Goal: Information Seeking & Learning: Find specific fact

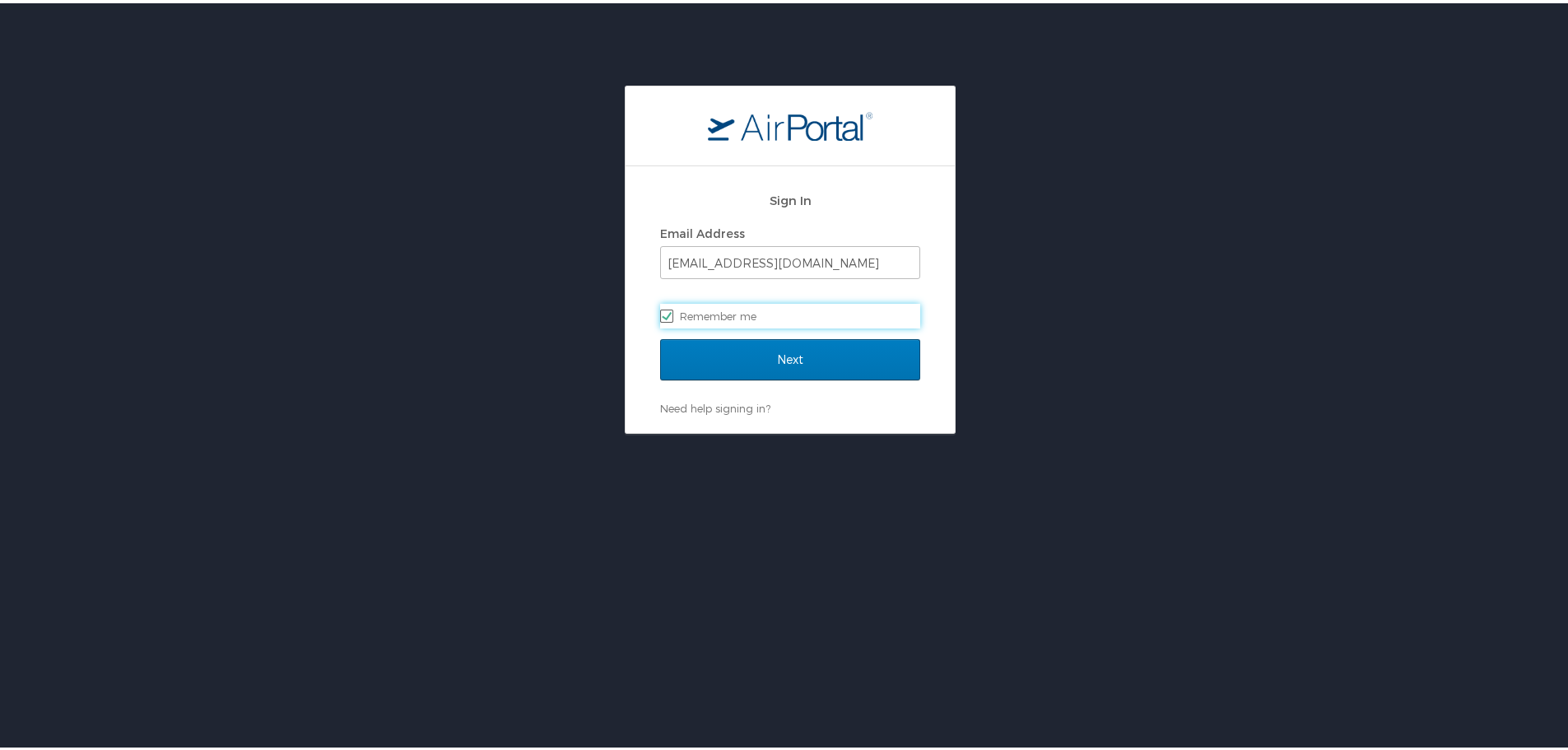
click at [791, 379] on div "Next" at bounding box center [789, 367] width 260 height 62
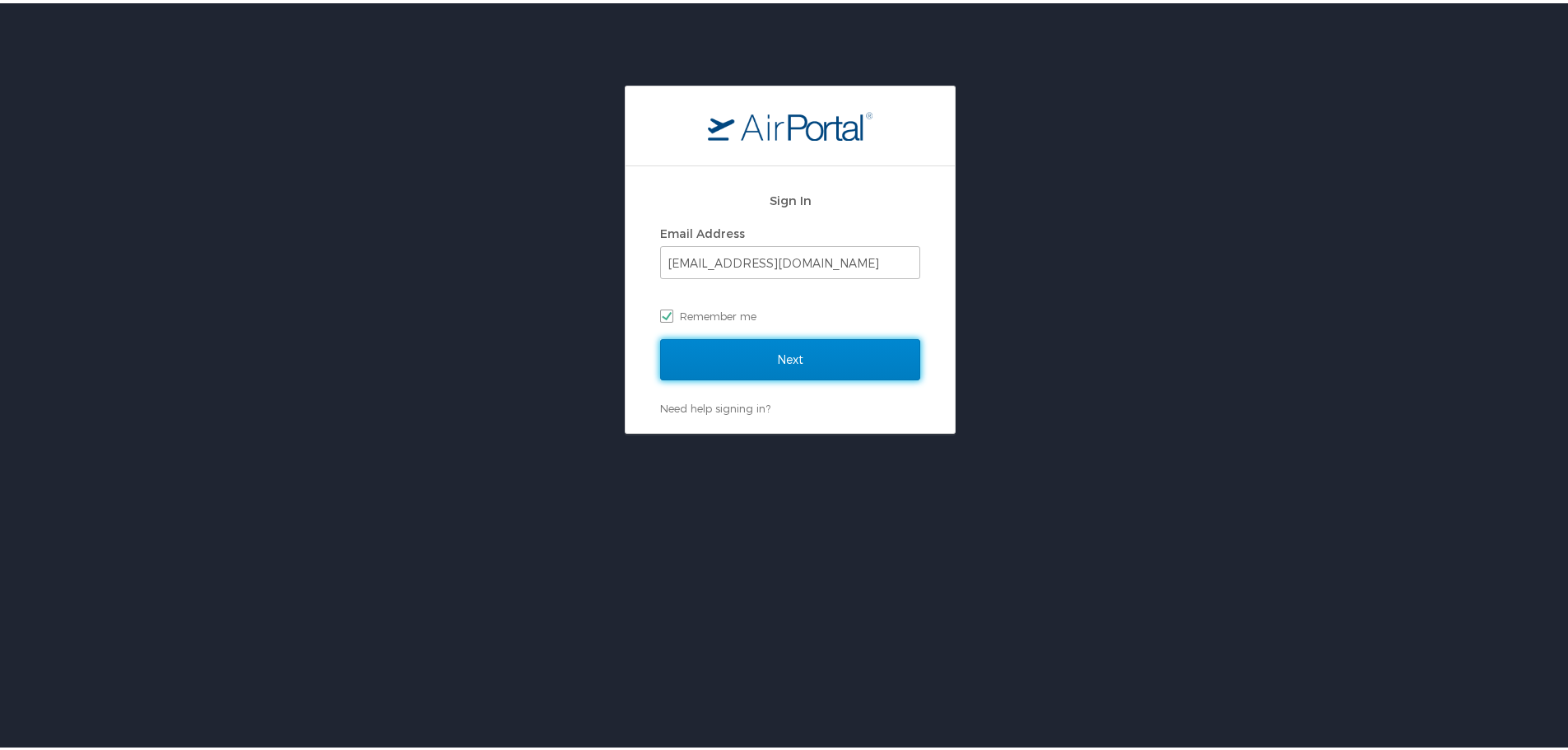
click at [761, 353] on input "Next" at bounding box center [789, 357] width 260 height 41
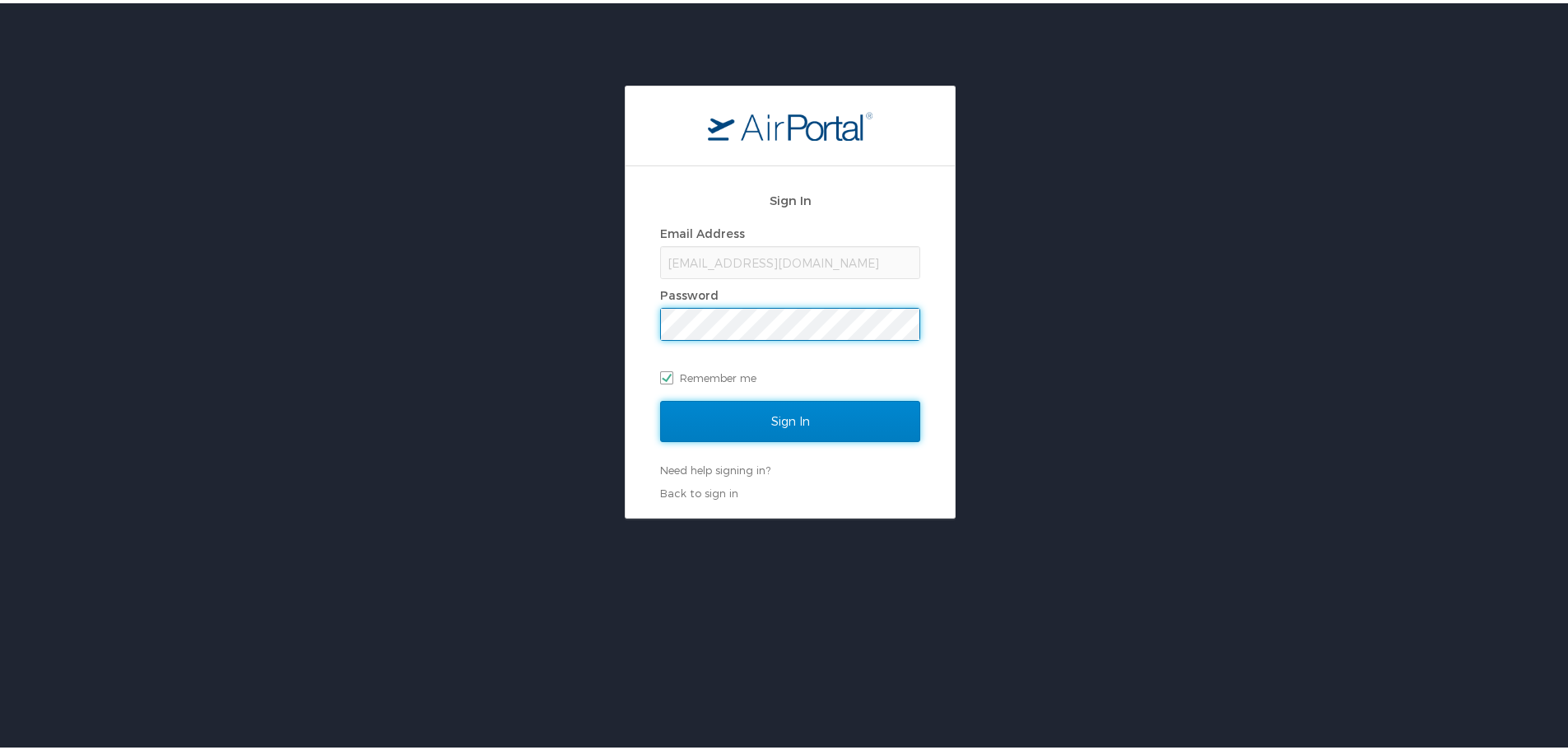
click at [770, 411] on input "Sign In" at bounding box center [789, 419] width 260 height 41
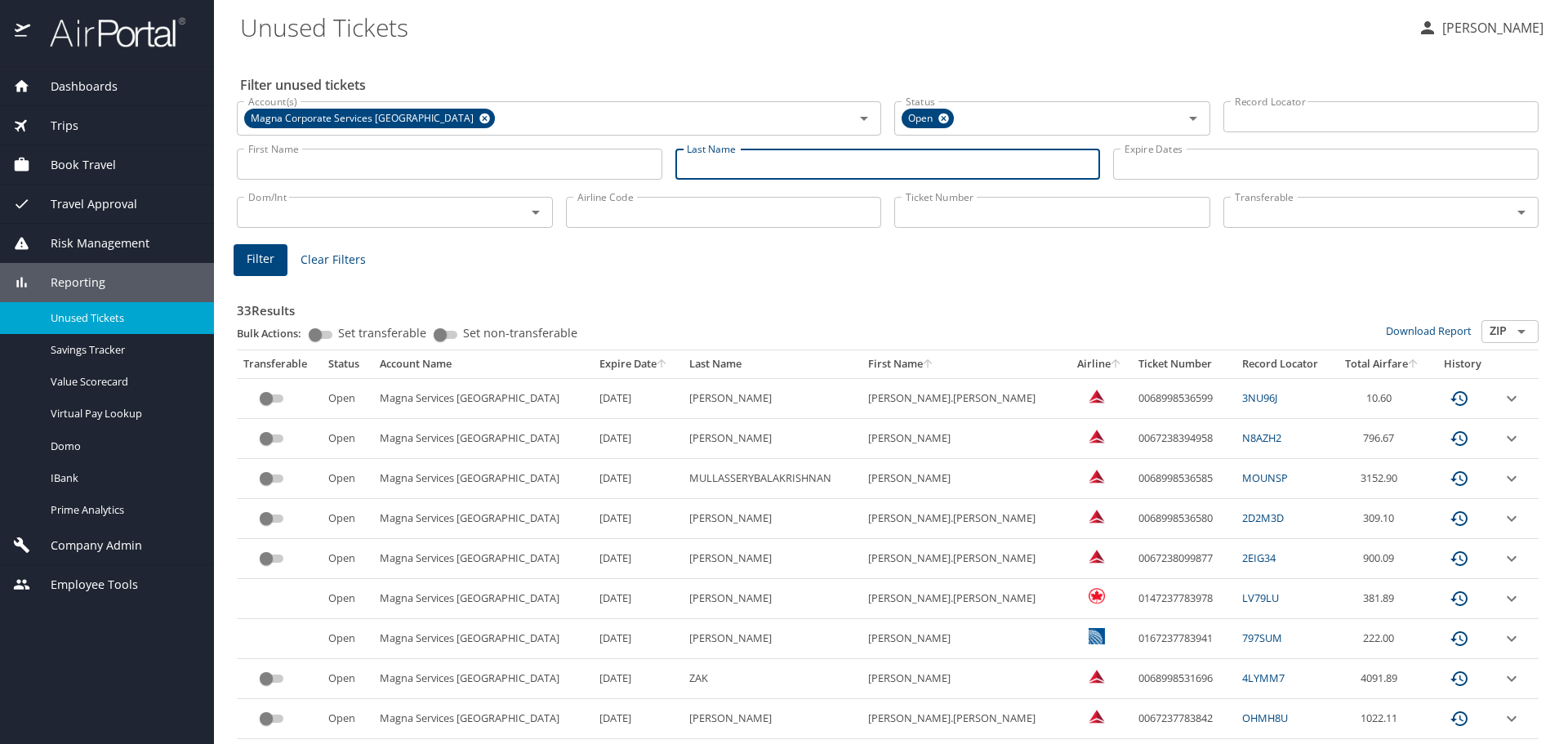
click at [772, 160] on input "Last Name" at bounding box center [887, 164] width 425 height 31
type input "kotagiri"
click at [258, 259] on span "Filter" at bounding box center [261, 259] width 28 height 20
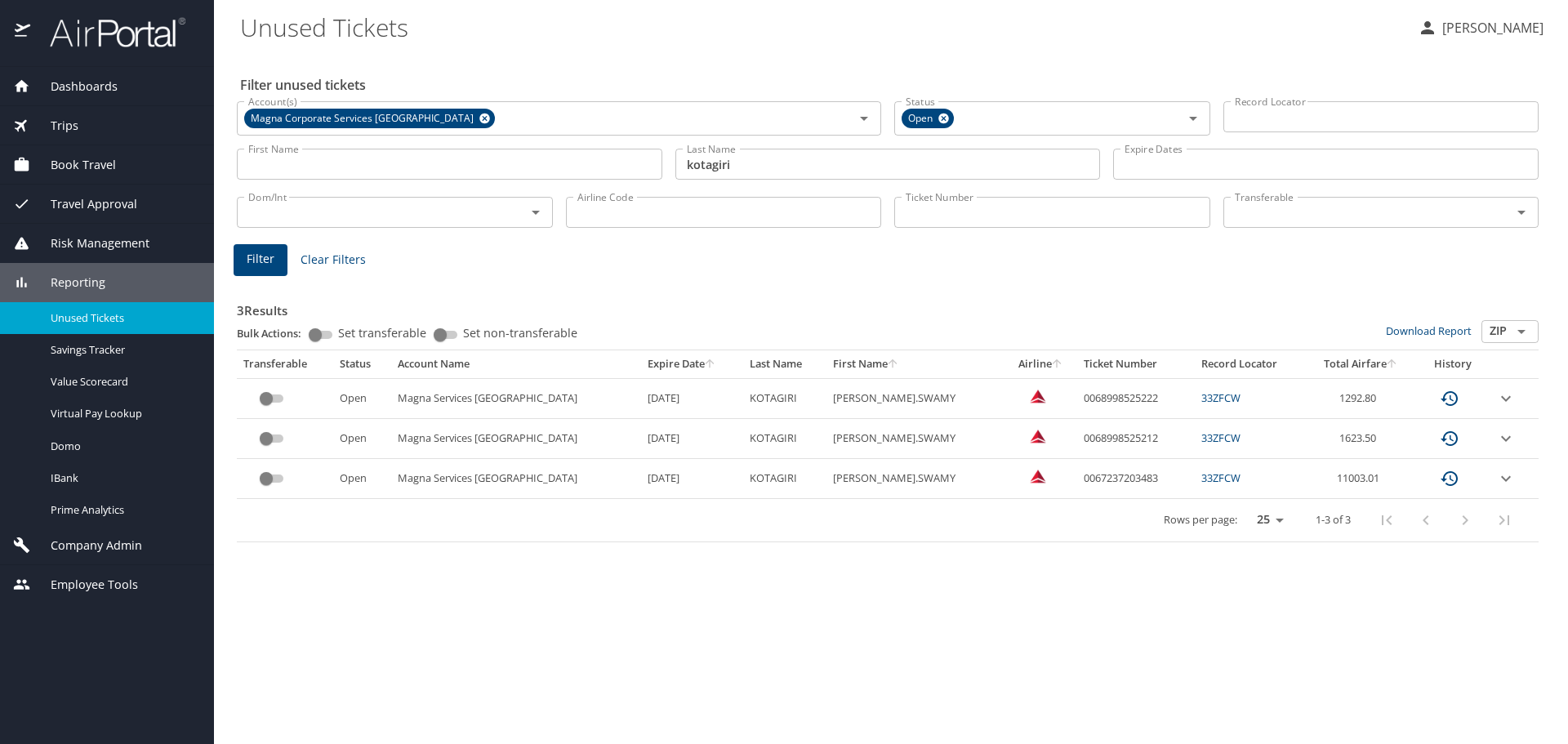
click at [1505, 443] on icon "expand row" at bounding box center [1506, 439] width 19 height 19
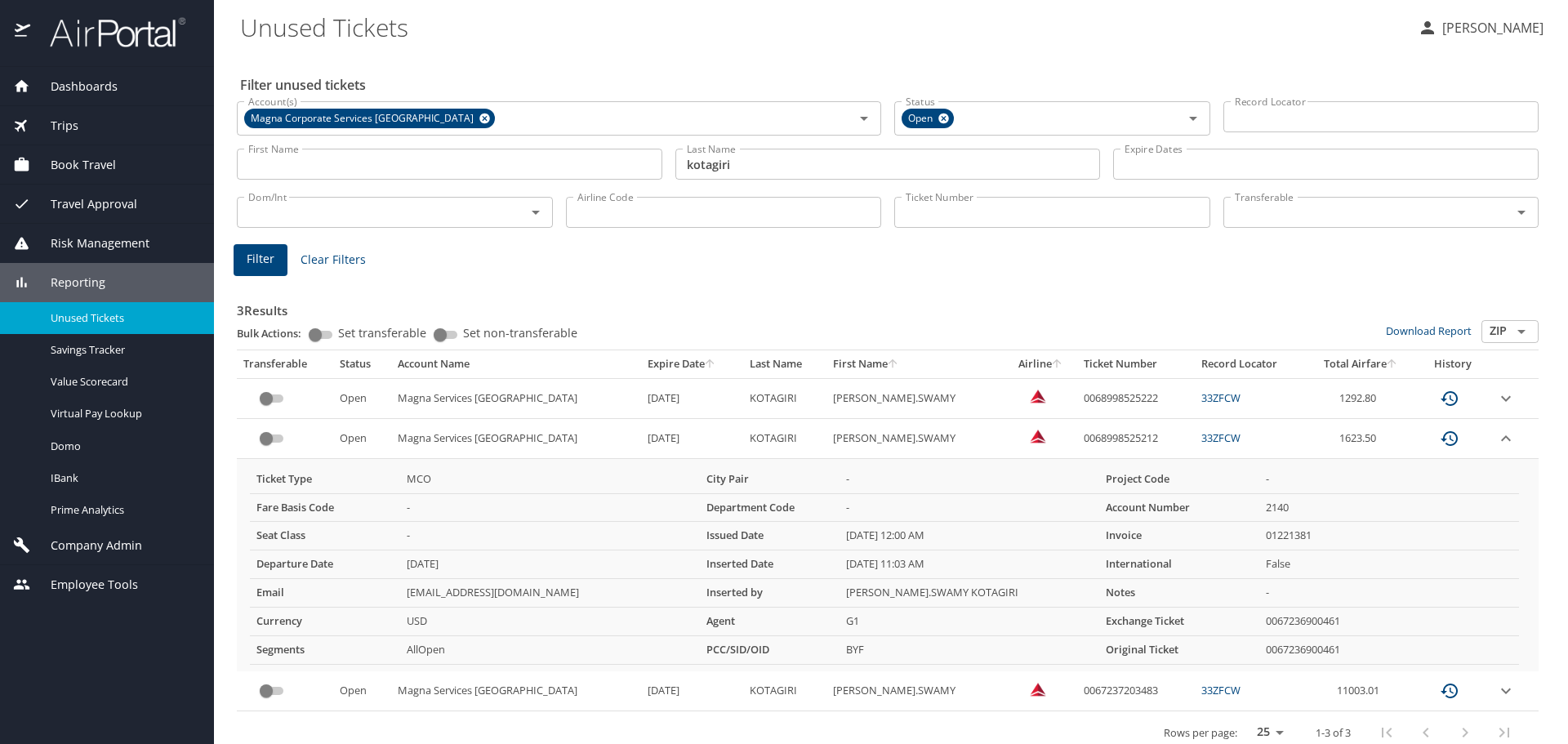
click at [1496, 397] on icon "expand row" at bounding box center [1506, 399] width 19 height 19
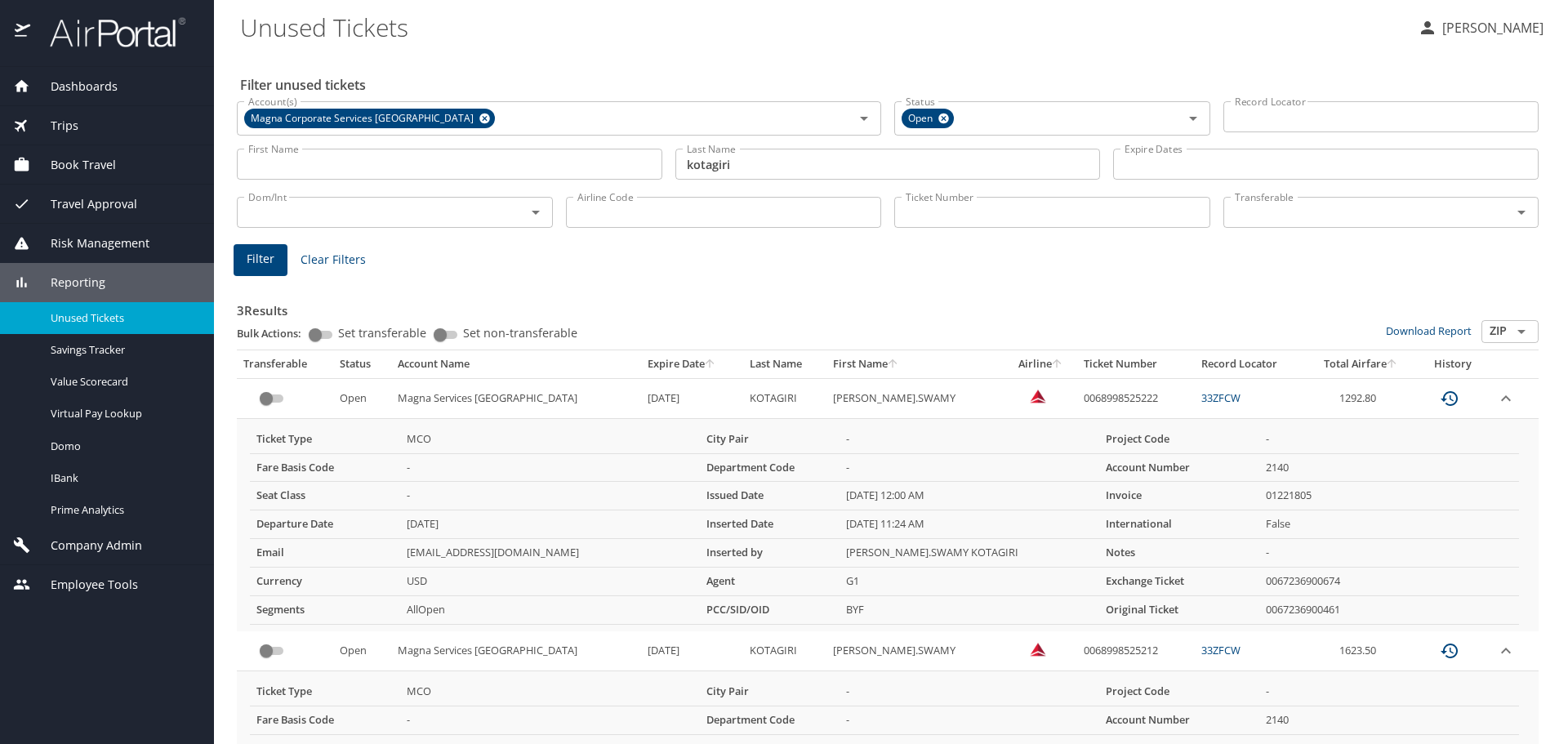
click at [1496, 396] on icon "expand row" at bounding box center [1506, 399] width 19 height 19
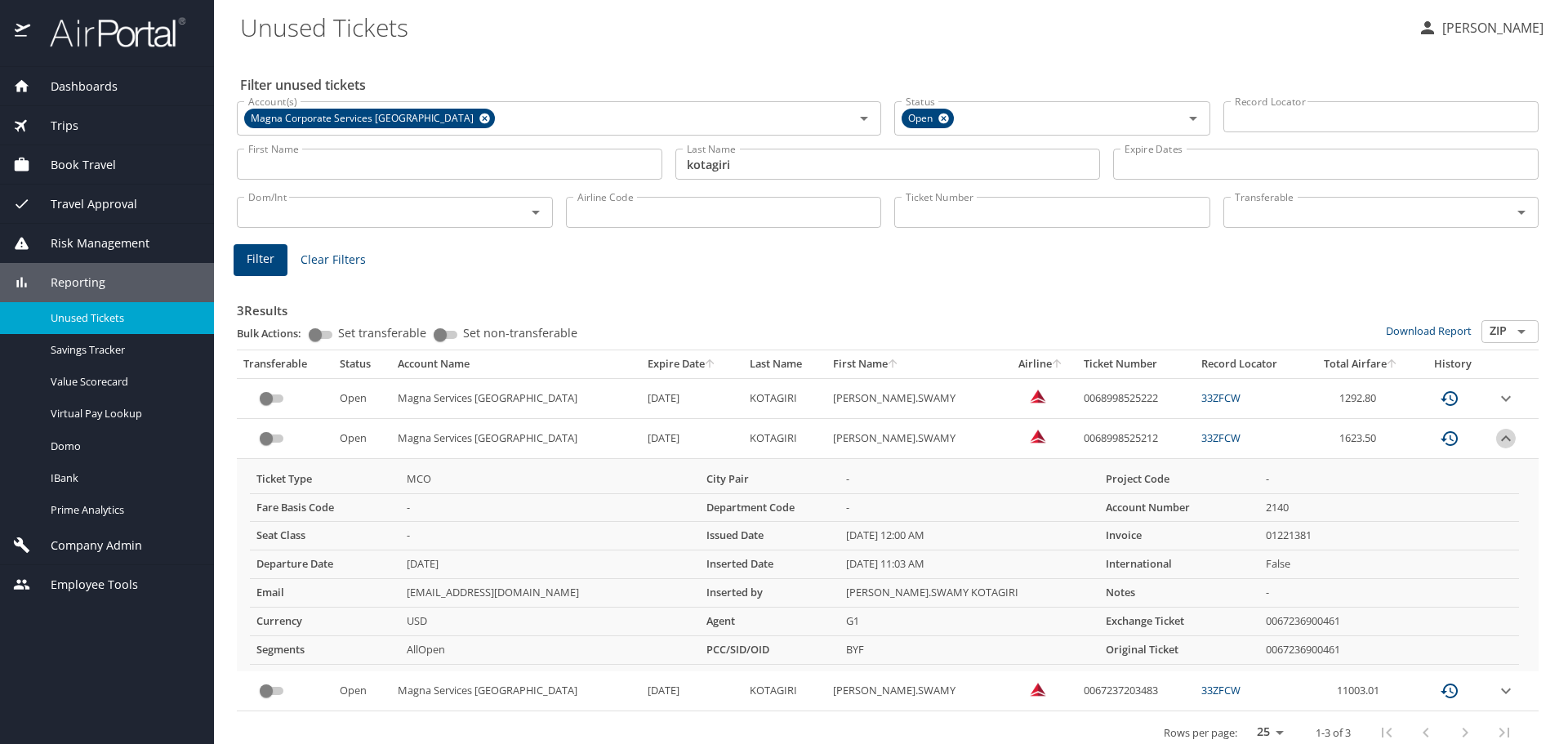
click at [1501, 441] on icon "expand row" at bounding box center [1506, 439] width 10 height 6
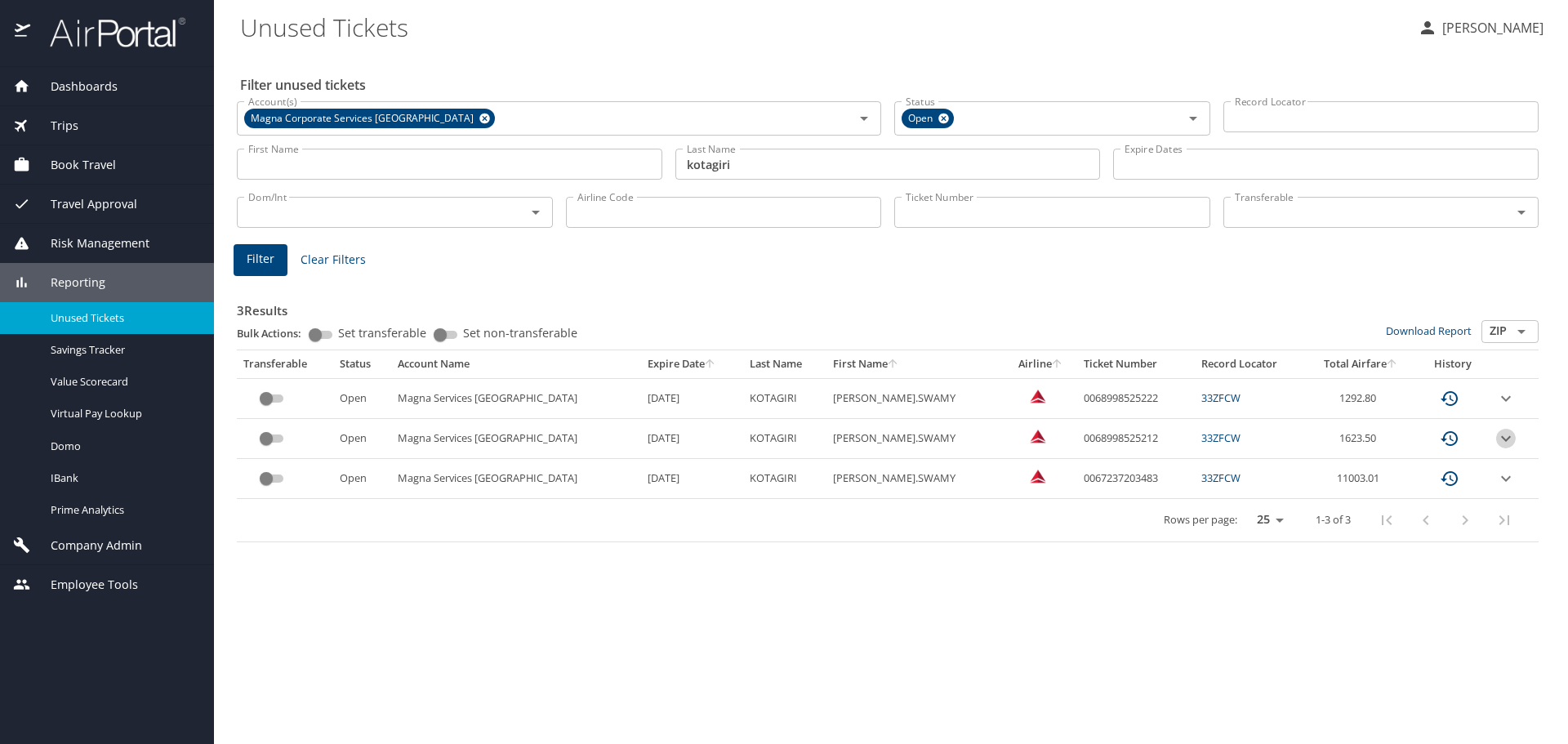
click at [1503, 440] on icon "expand row" at bounding box center [1506, 439] width 10 height 6
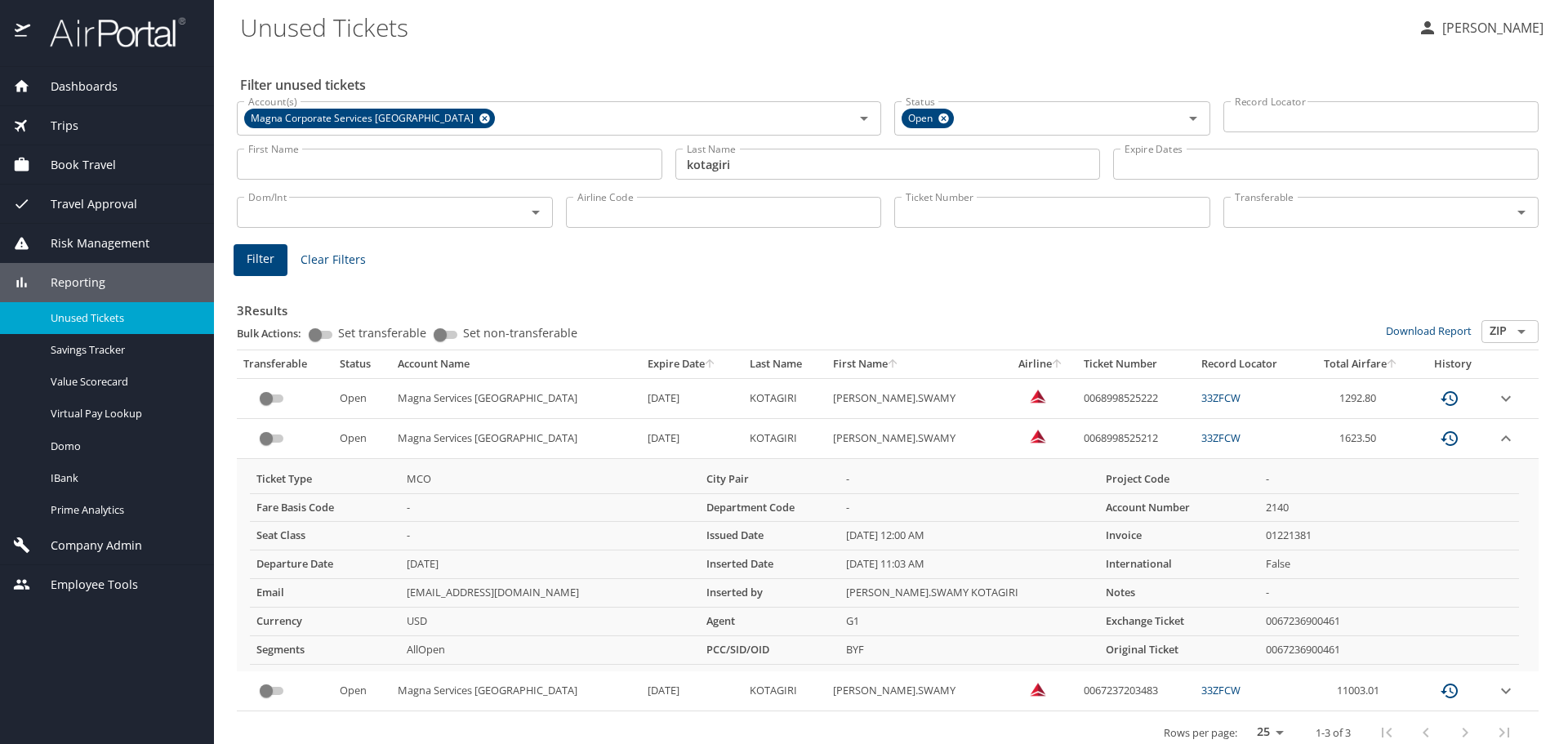
click at [1501, 399] on icon "expand row" at bounding box center [1506, 398] width 10 height 6
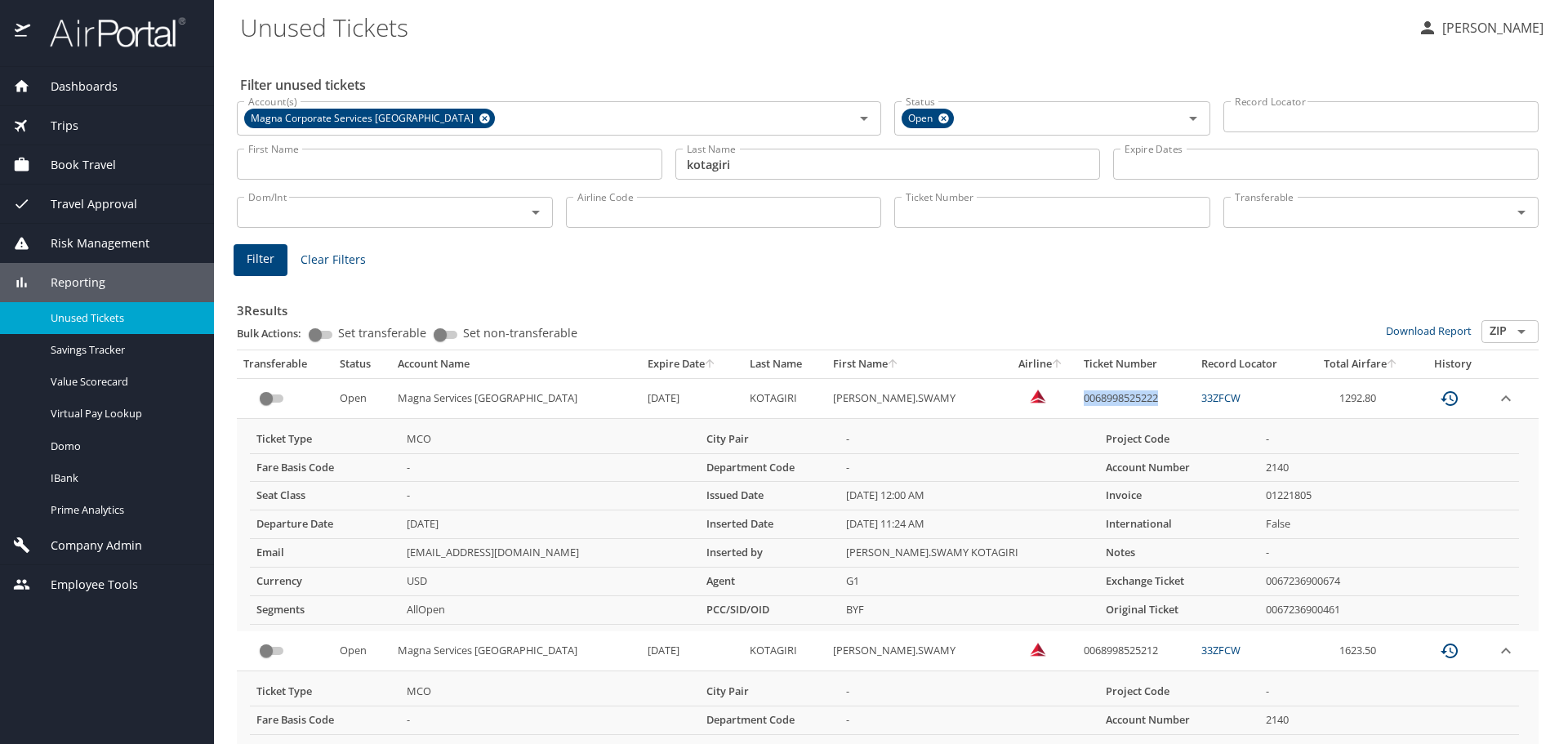
drag, startPoint x: 1112, startPoint y: 395, endPoint x: 1030, endPoint y: 404, distance: 82.5
click at [1078, 404] on td "0068998525222" at bounding box center [1136, 398] width 118 height 40
copy td "0068998525222"
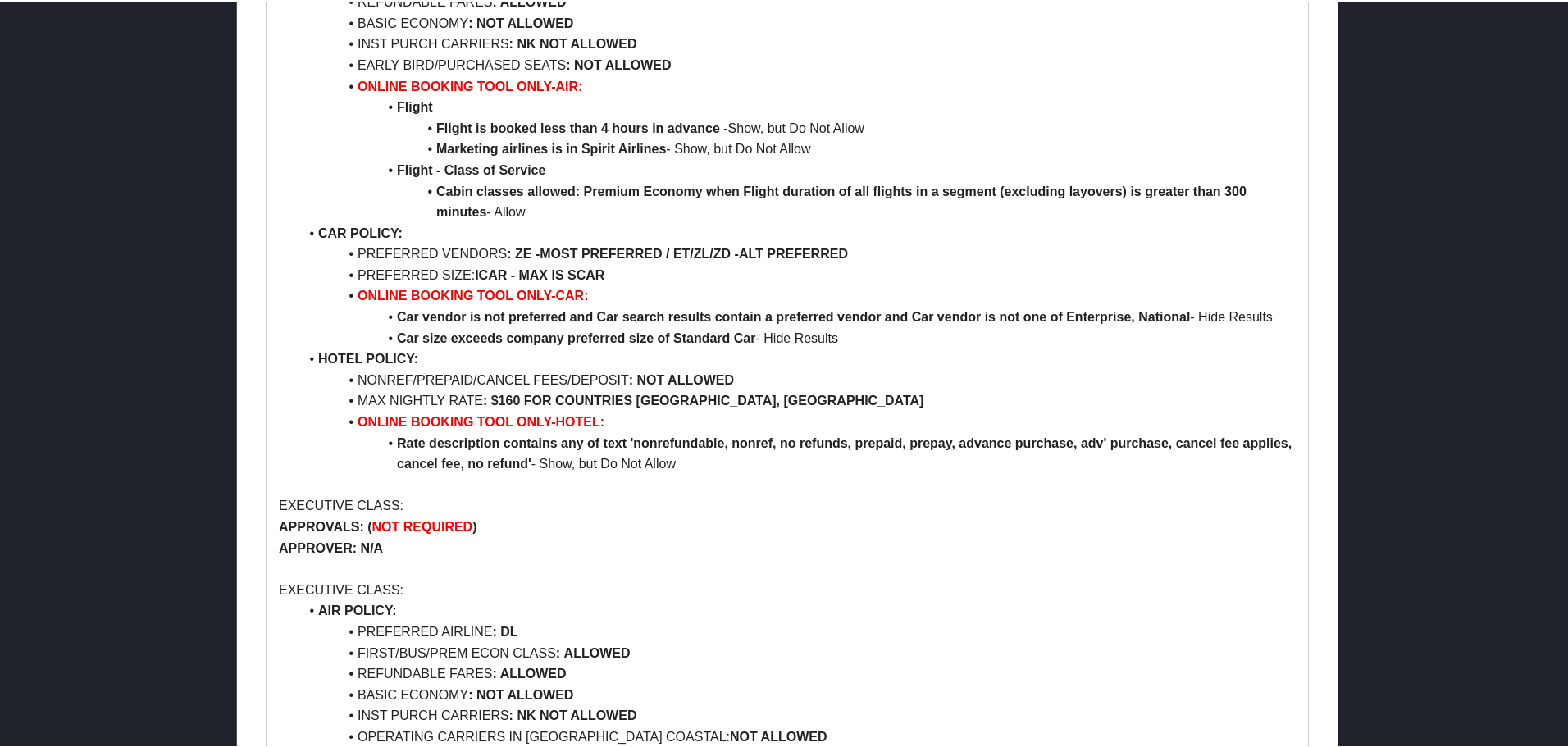
scroll to position [902, 0]
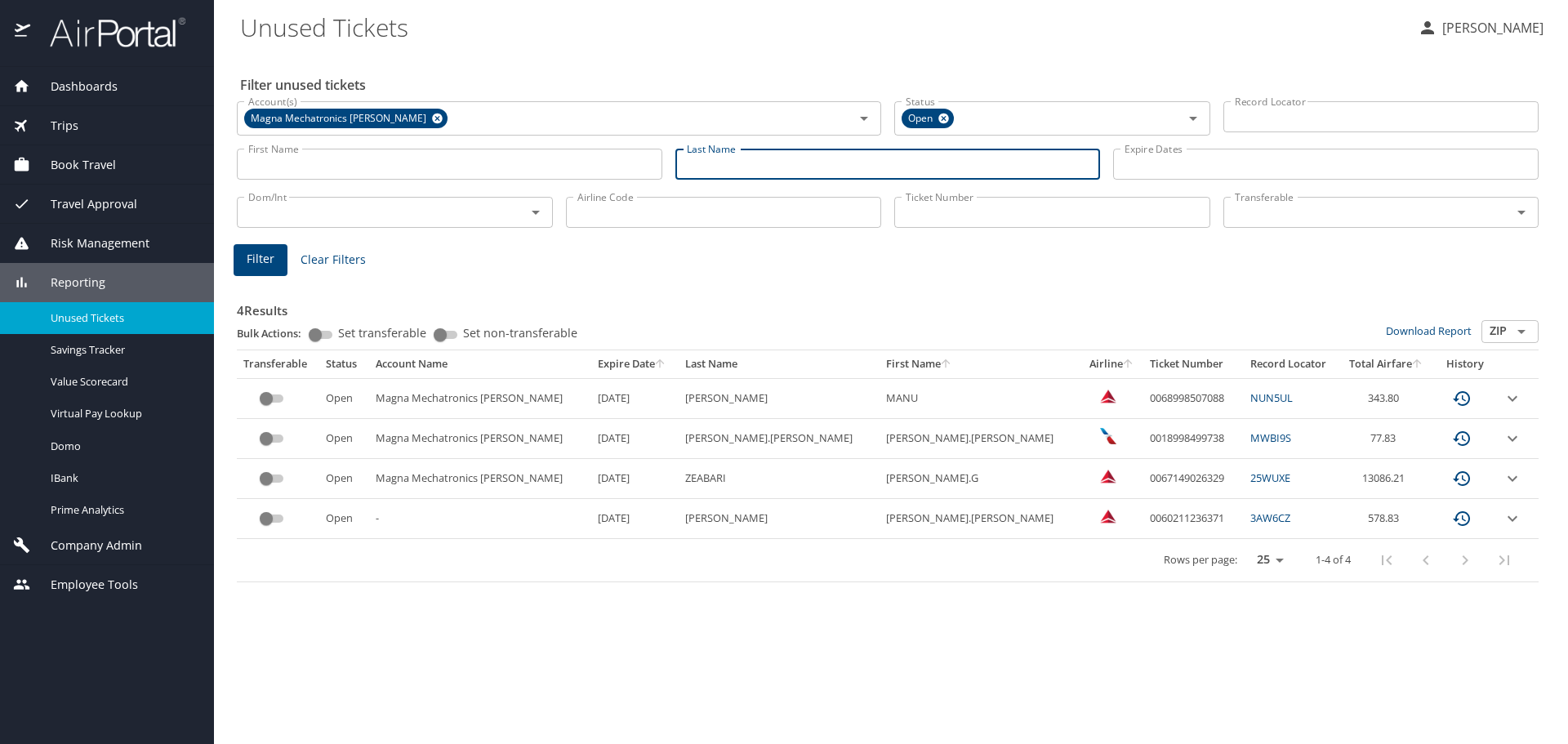
drag, startPoint x: 774, startPoint y: 167, endPoint x: 779, endPoint y: 149, distance: 18.7
click at [779, 151] on input "Last Name" at bounding box center [887, 164] width 425 height 31
type input "zeABARI"
click at [267, 264] on span "Filter" at bounding box center [261, 259] width 28 height 20
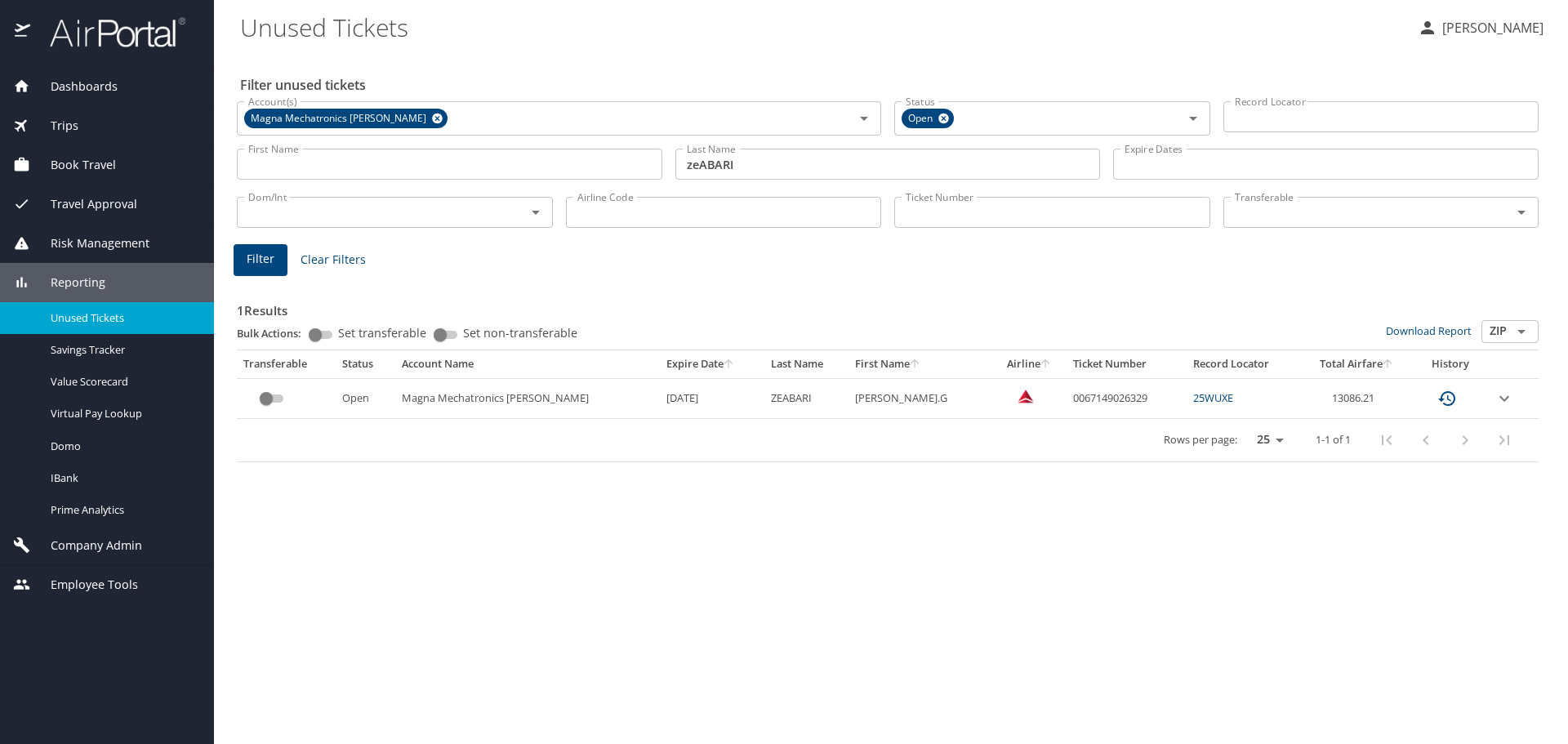
click at [1502, 394] on icon "expand row" at bounding box center [1505, 399] width 19 height 19
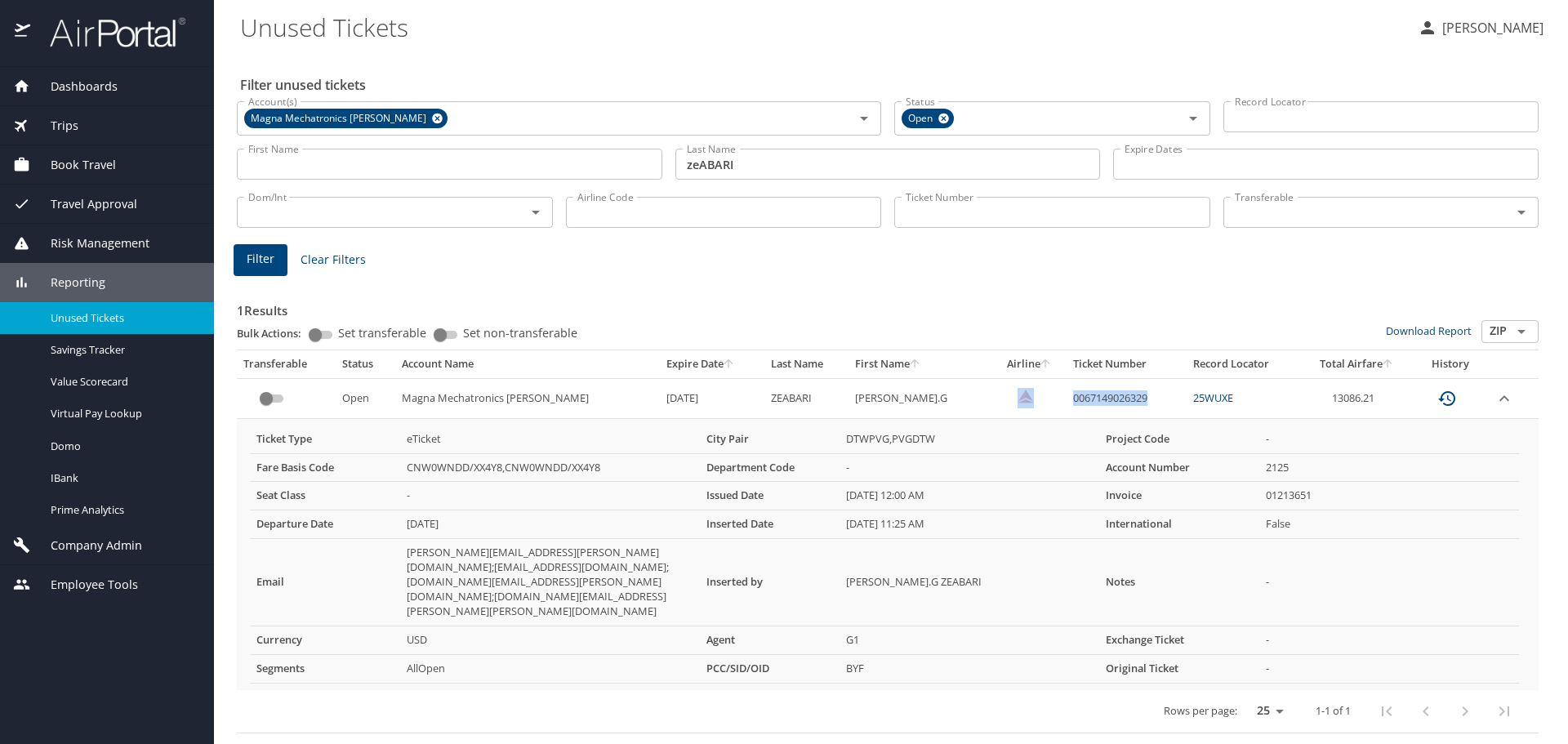
drag, startPoint x: 1114, startPoint y: 400, endPoint x: 1010, endPoint y: 401, distance: 104.0
click at [1010, 401] on tr "Open Magna Mechatronics Troy 1/30/2026 ZEABARI JOHN.G 0067149026329 25WUXE 1308…" at bounding box center [888, 398] width 1302 height 40
copy tr "0067149026329"
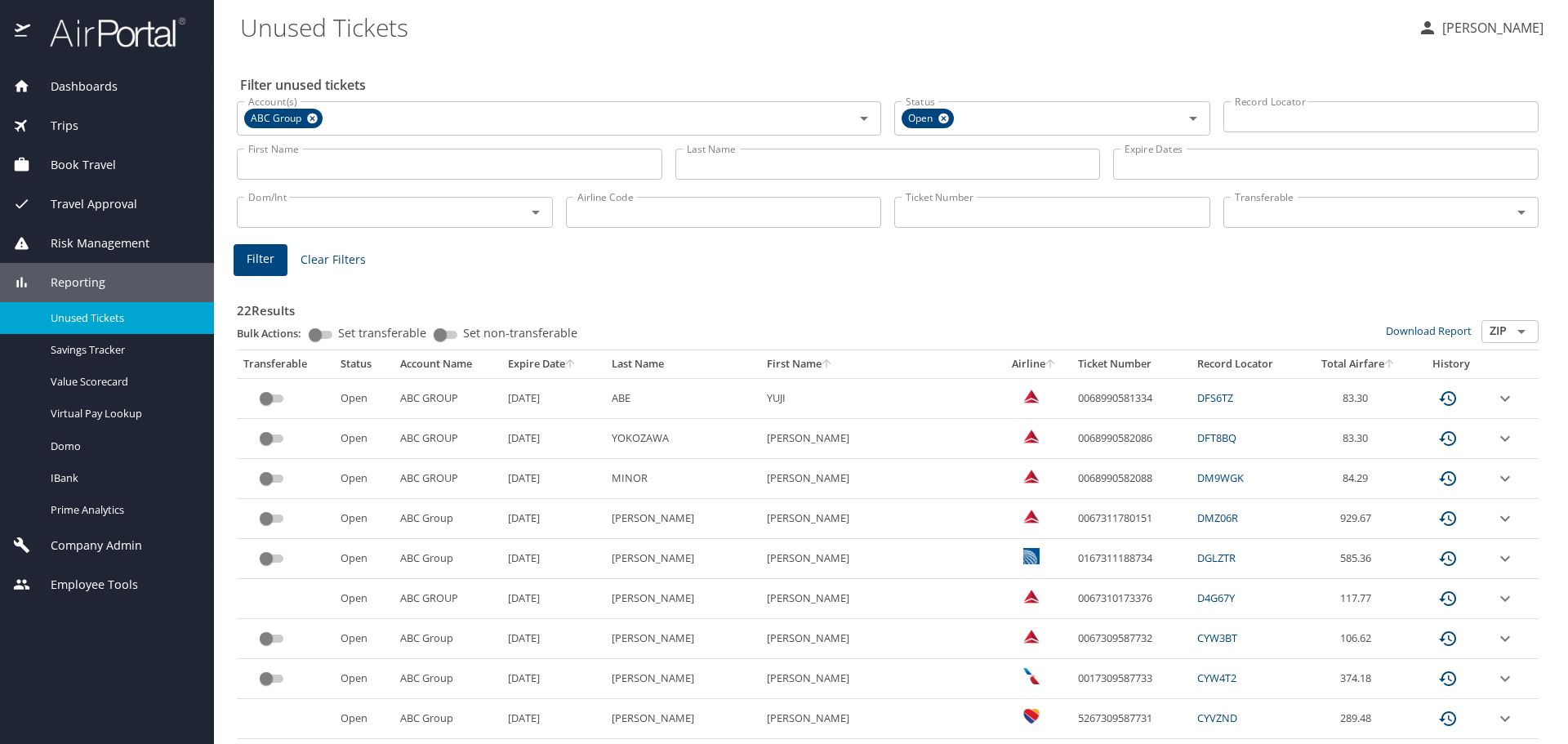
click at [740, 162] on input "Last Name" at bounding box center [887, 164] width 425 height 31
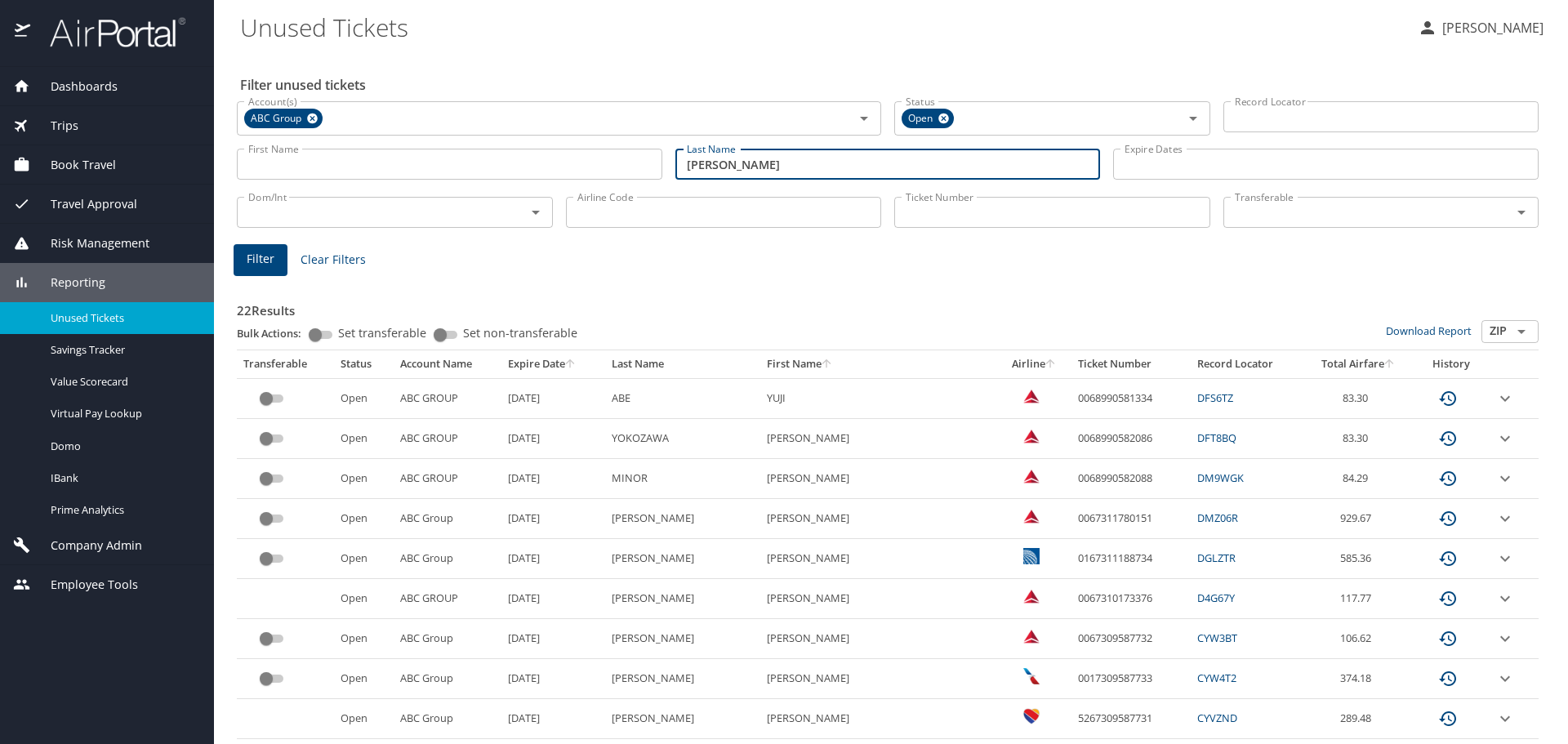
type input "[PERSON_NAME]"
click at [257, 253] on span "Filter" at bounding box center [261, 259] width 28 height 20
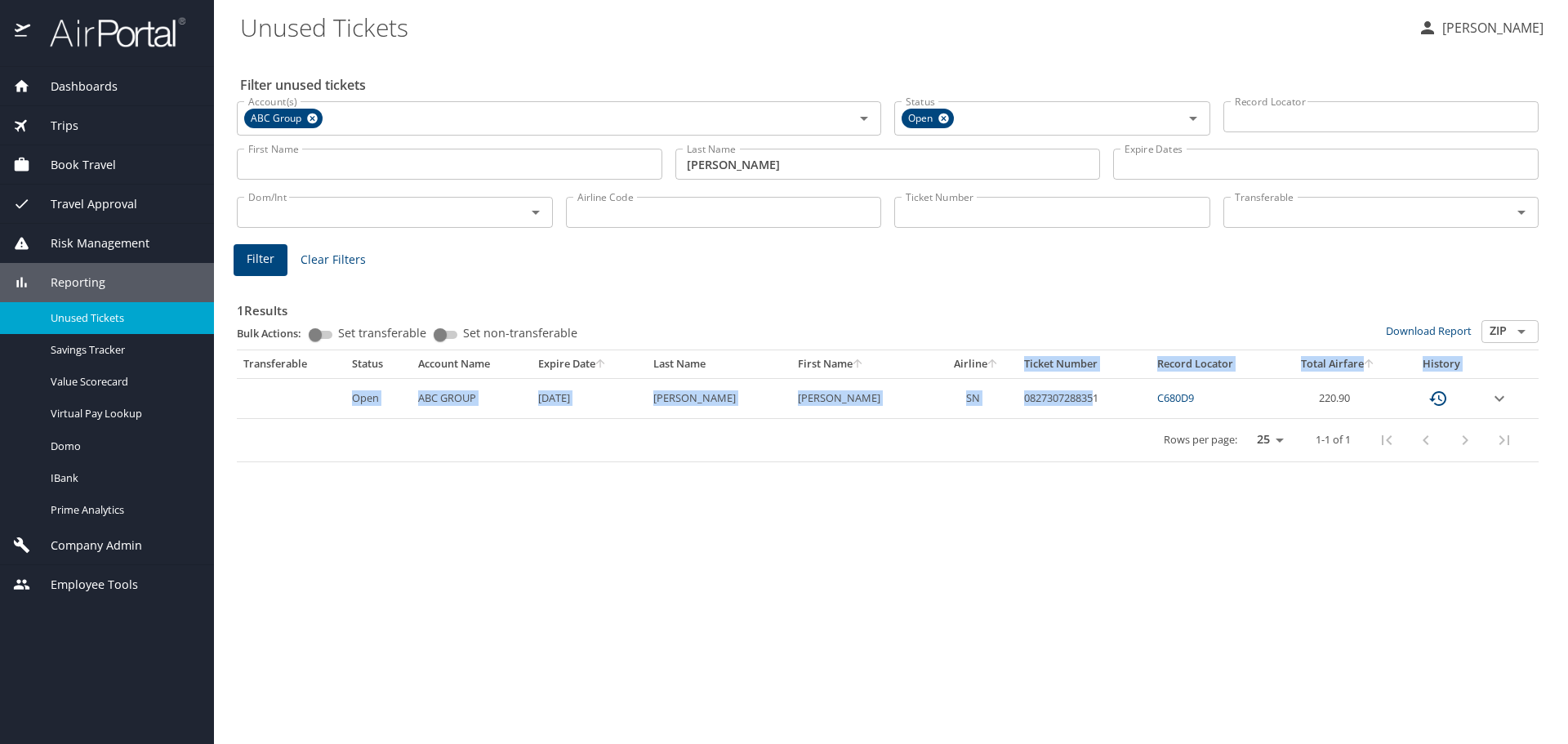
drag, startPoint x: 1084, startPoint y: 401, endPoint x: 1069, endPoint y: 401, distance: 15.0
click at [986, 376] on table "Transferable Status Account Name Expire Date Last Name First Name Airline Ticke…" at bounding box center [888, 406] width 1302 height 112
click at [1500, 395] on icon "expand row" at bounding box center [1500, 399] width 19 height 19
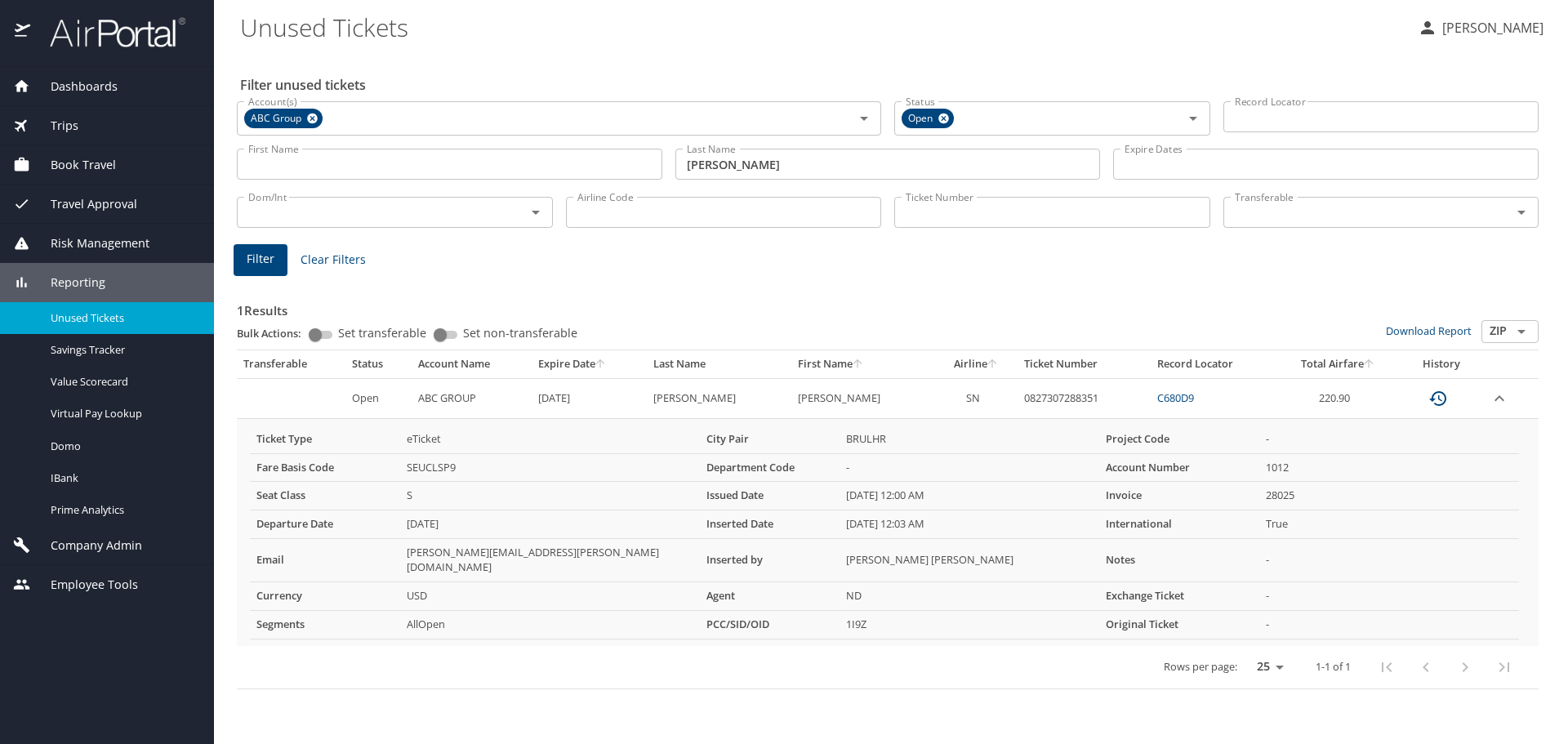
click at [1091, 421] on div "Ticket Type eTicket City Pair BRULHR Project Code - Fare Basis Code SEUCLSP9 De…" at bounding box center [884, 532] width 1282 height 227
drag, startPoint x: 1368, startPoint y: 391, endPoint x: 349, endPoint y: 404, distance: 1019.1
click at [349, 404] on tr "Open ABC GROUP [DATE] [PERSON_NAME] [PERSON_NAME] SN 0827307288351 C680D9 220.90" at bounding box center [888, 398] width 1302 height 40
copy tr "Open ABC GROUP [DATE] [PERSON_NAME] [PERSON_NAME] SN 0827307288351 C680D9 220.90"
